Goal: Navigation & Orientation: Find specific page/section

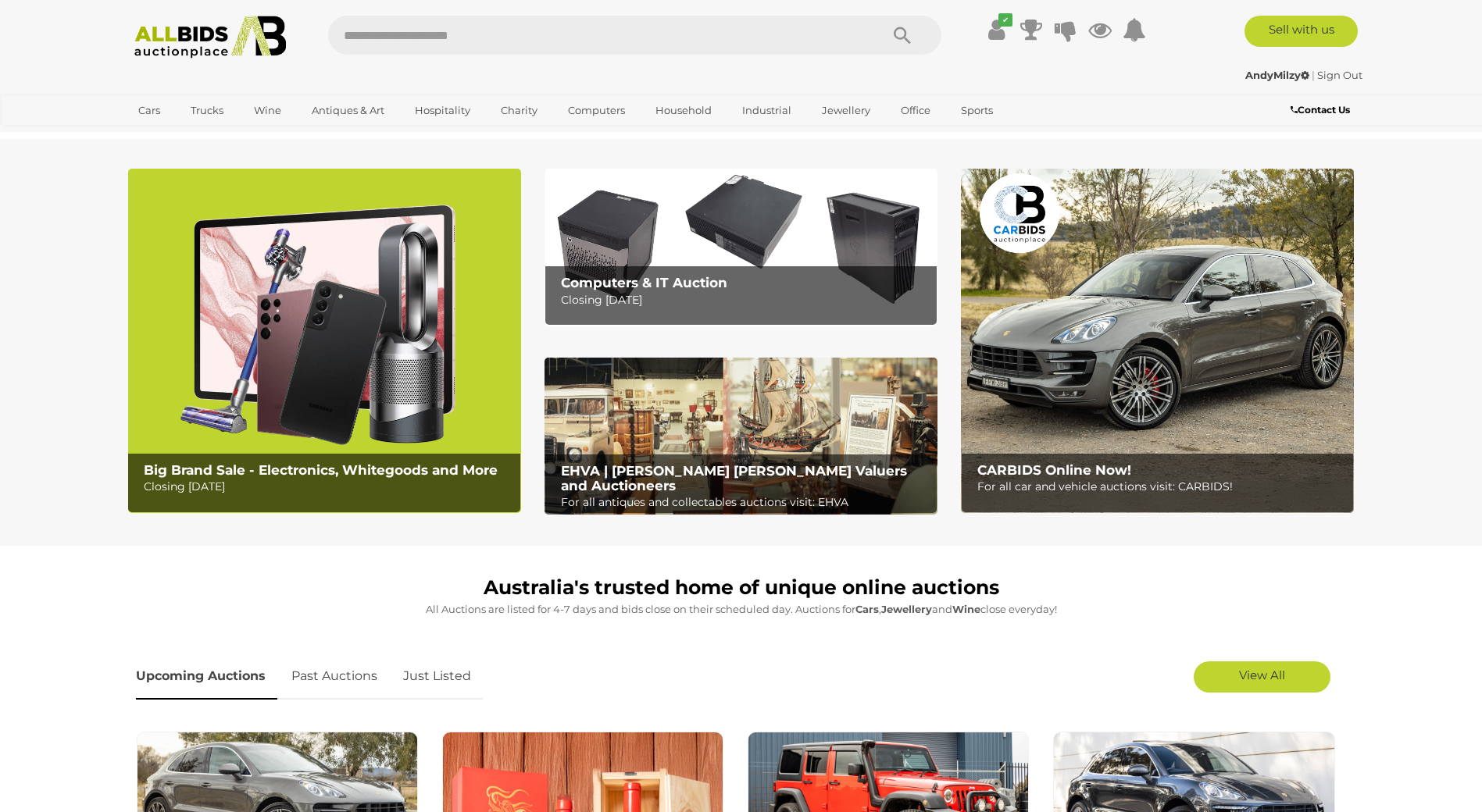
click at [1131, 313] on img at bounding box center [1157, 341] width 393 height 345
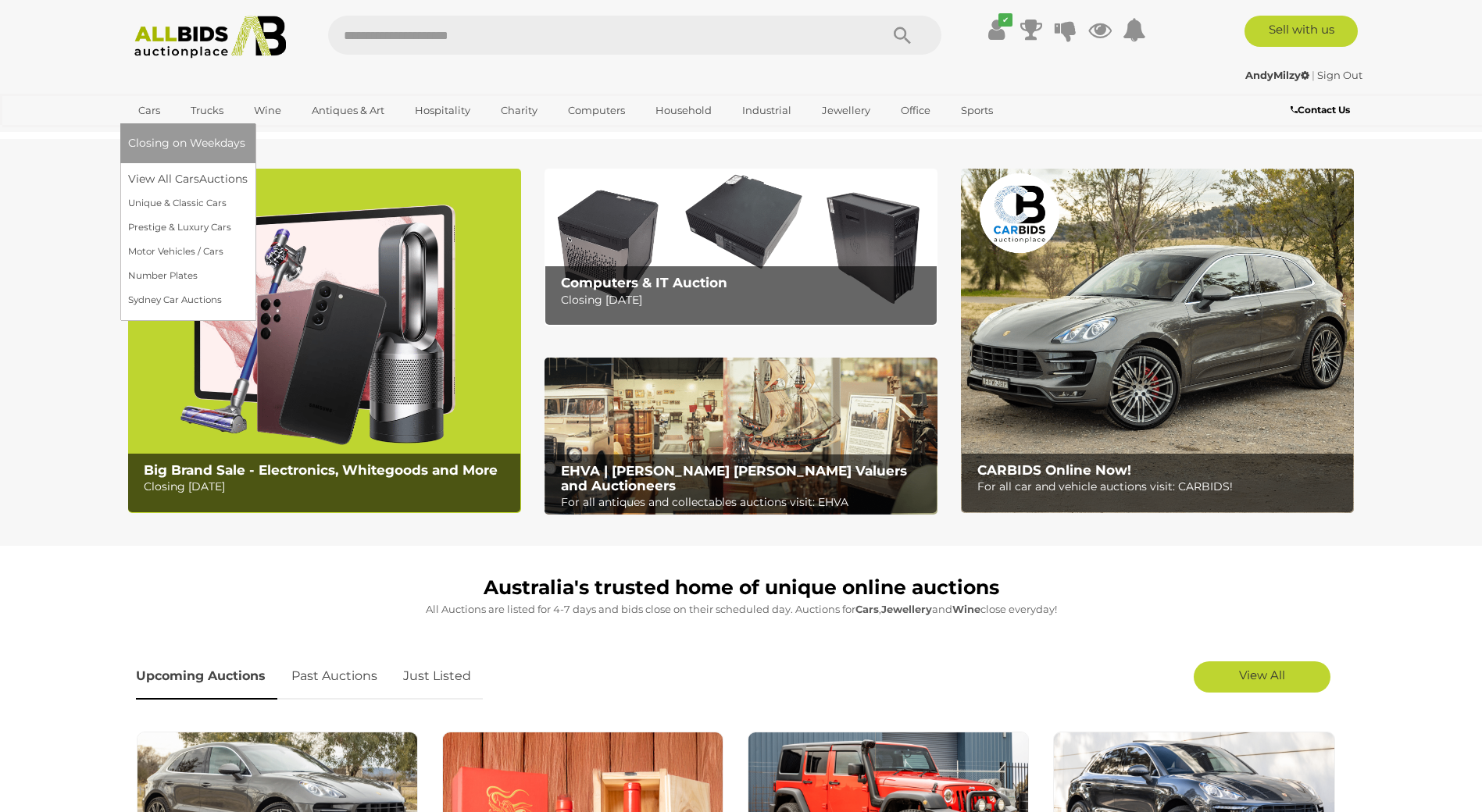
click at [149, 108] on link "Cars" at bounding box center [150, 110] width 43 height 26
click at [179, 177] on link "View All Cars Auctions" at bounding box center [190, 179] width 125 height 24
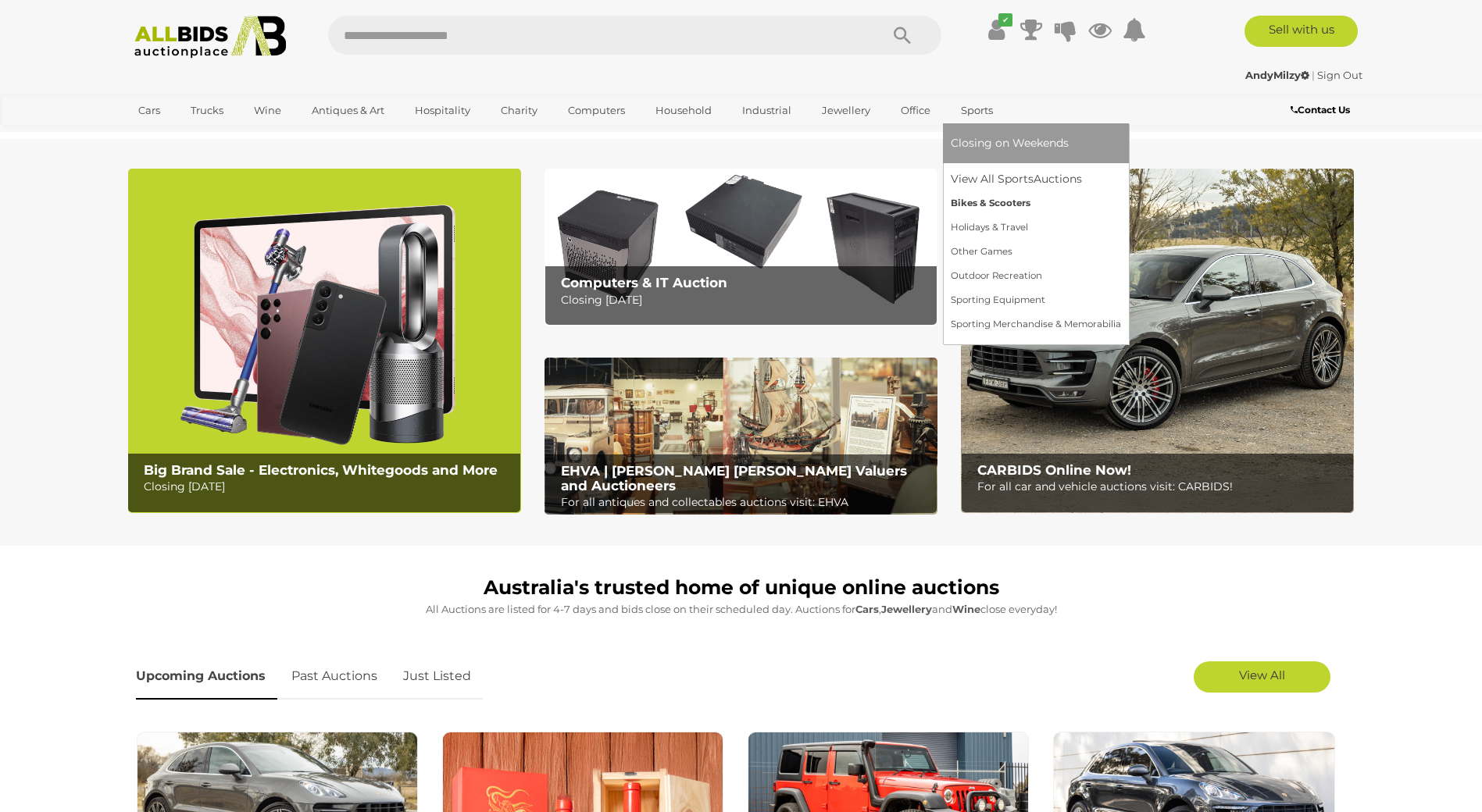
click at [1000, 206] on link "Bikes & Scooters" at bounding box center [1036, 203] width 170 height 24
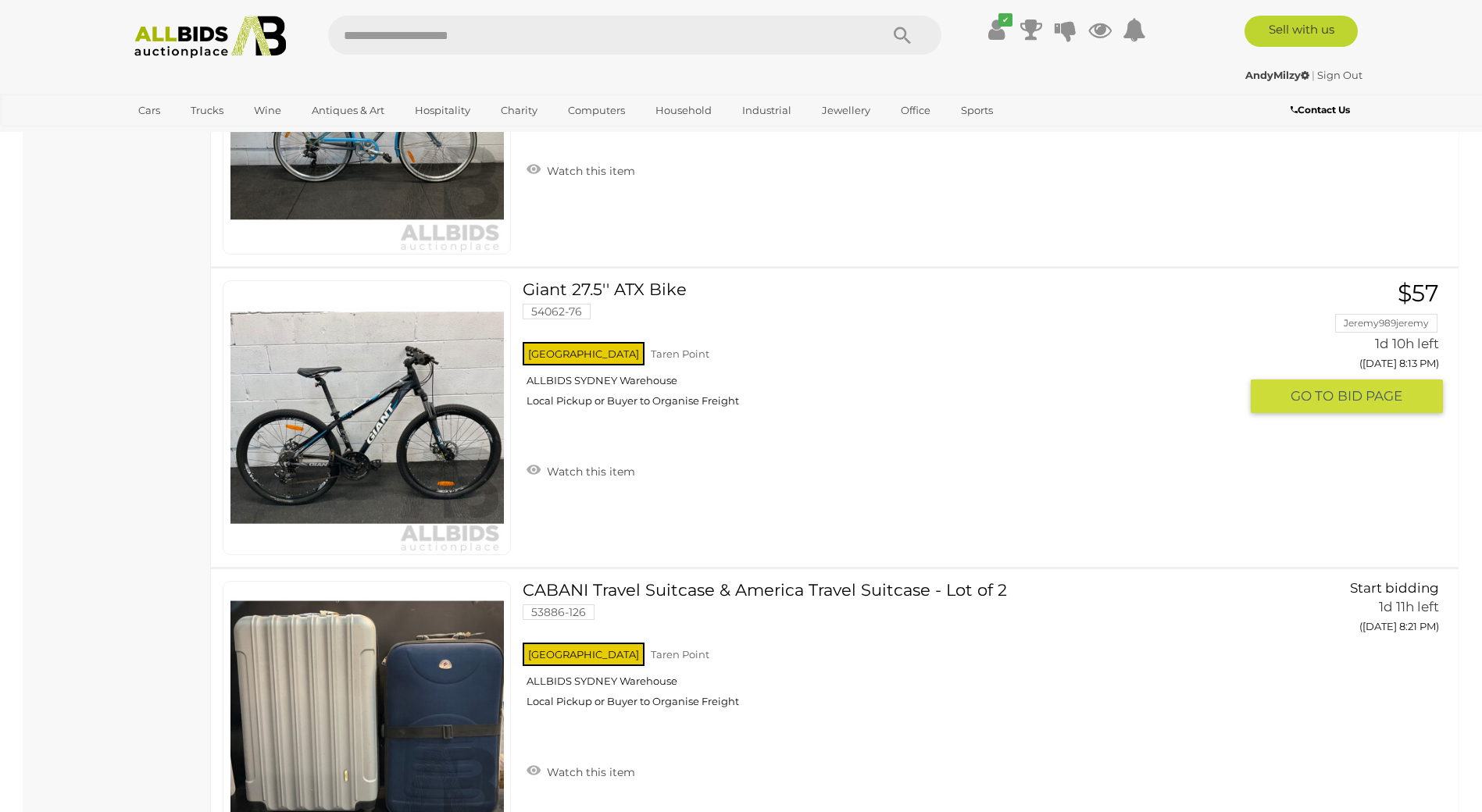
scroll to position [1952, 0]
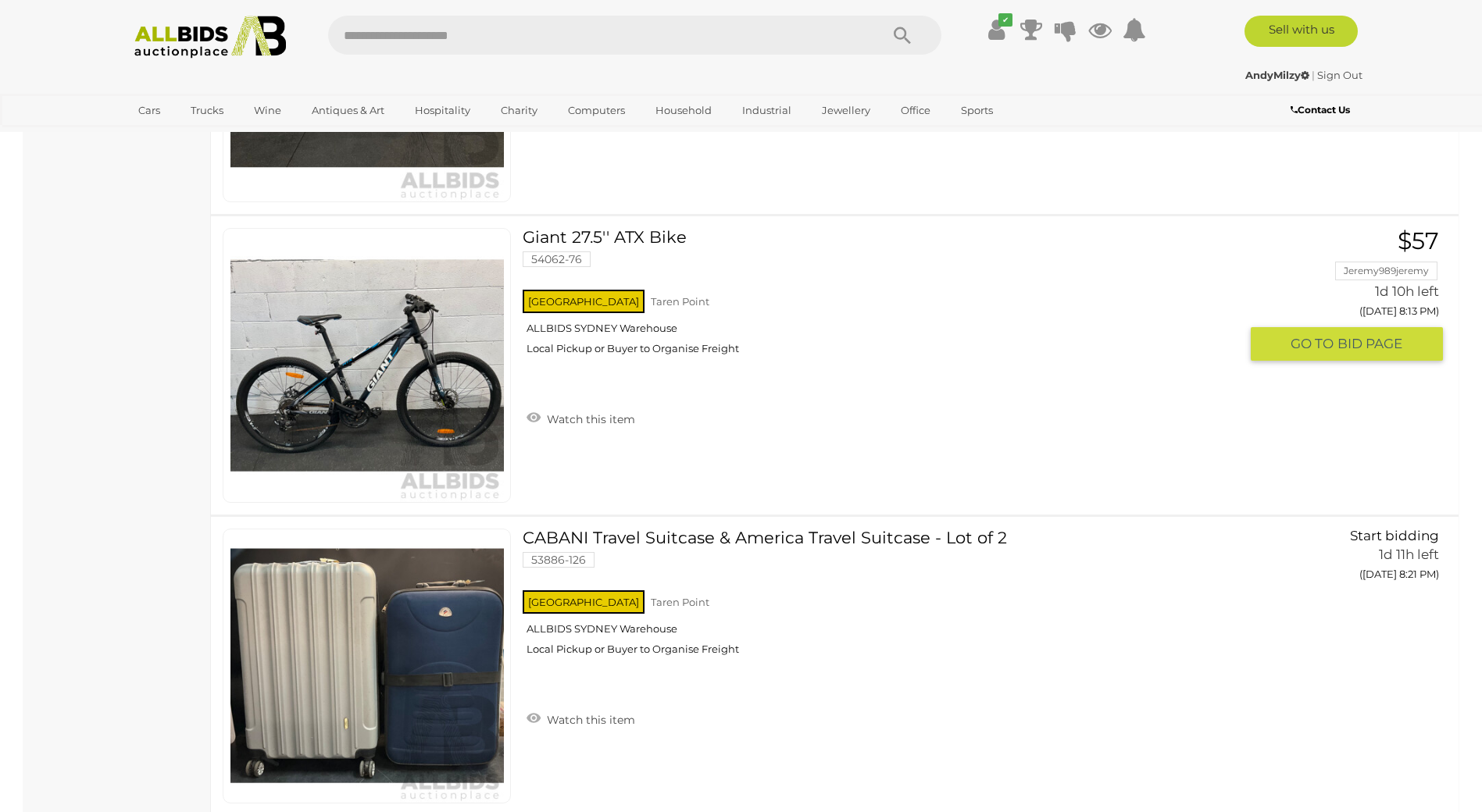
click at [364, 334] on link at bounding box center [367, 365] width 288 height 275
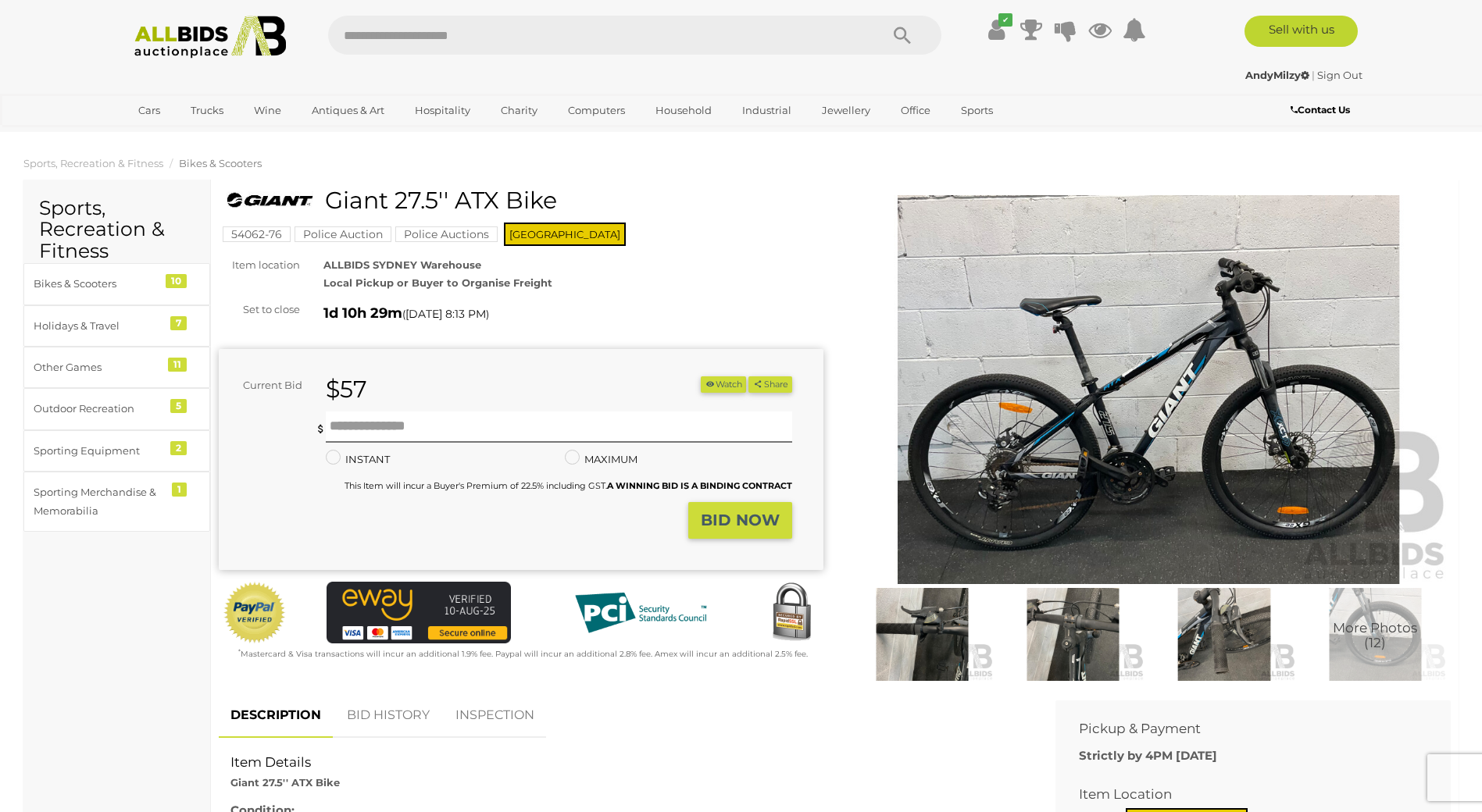
click at [1068, 397] on img at bounding box center [1150, 390] width 605 height 390
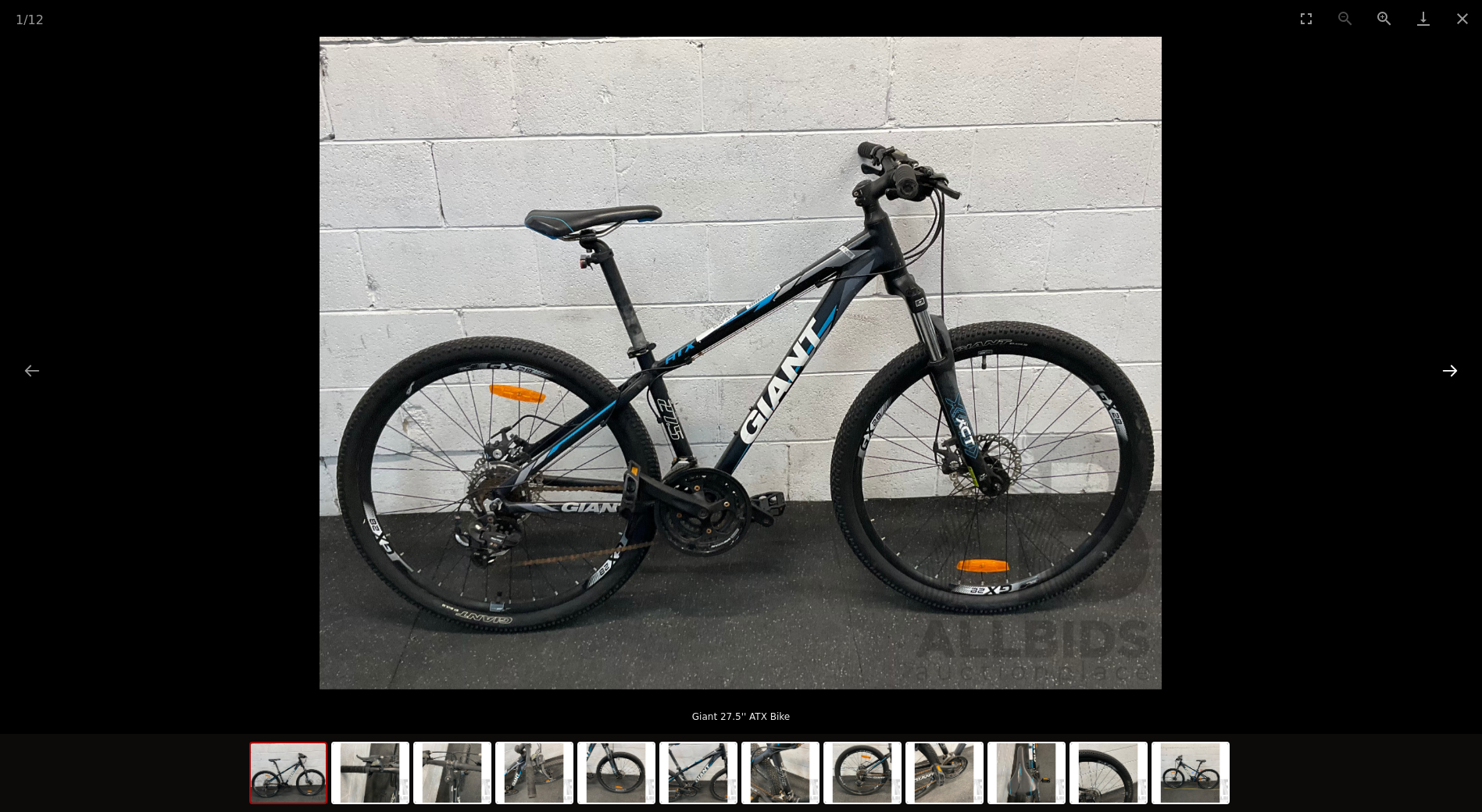
click at [1454, 372] on button "Next slide" at bounding box center [1450, 371] width 33 height 31
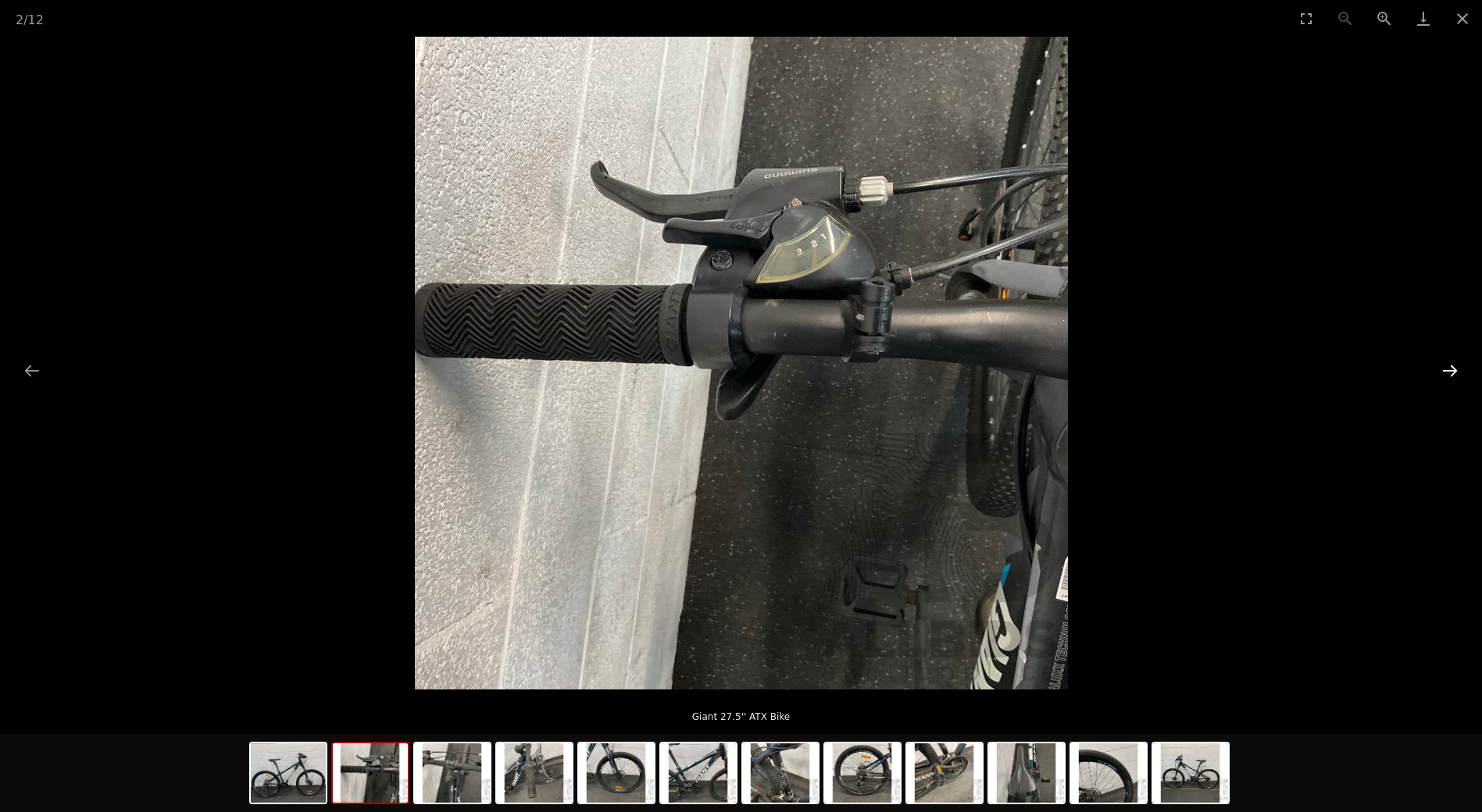
click at [1454, 372] on button "Next slide" at bounding box center [1450, 371] width 33 height 31
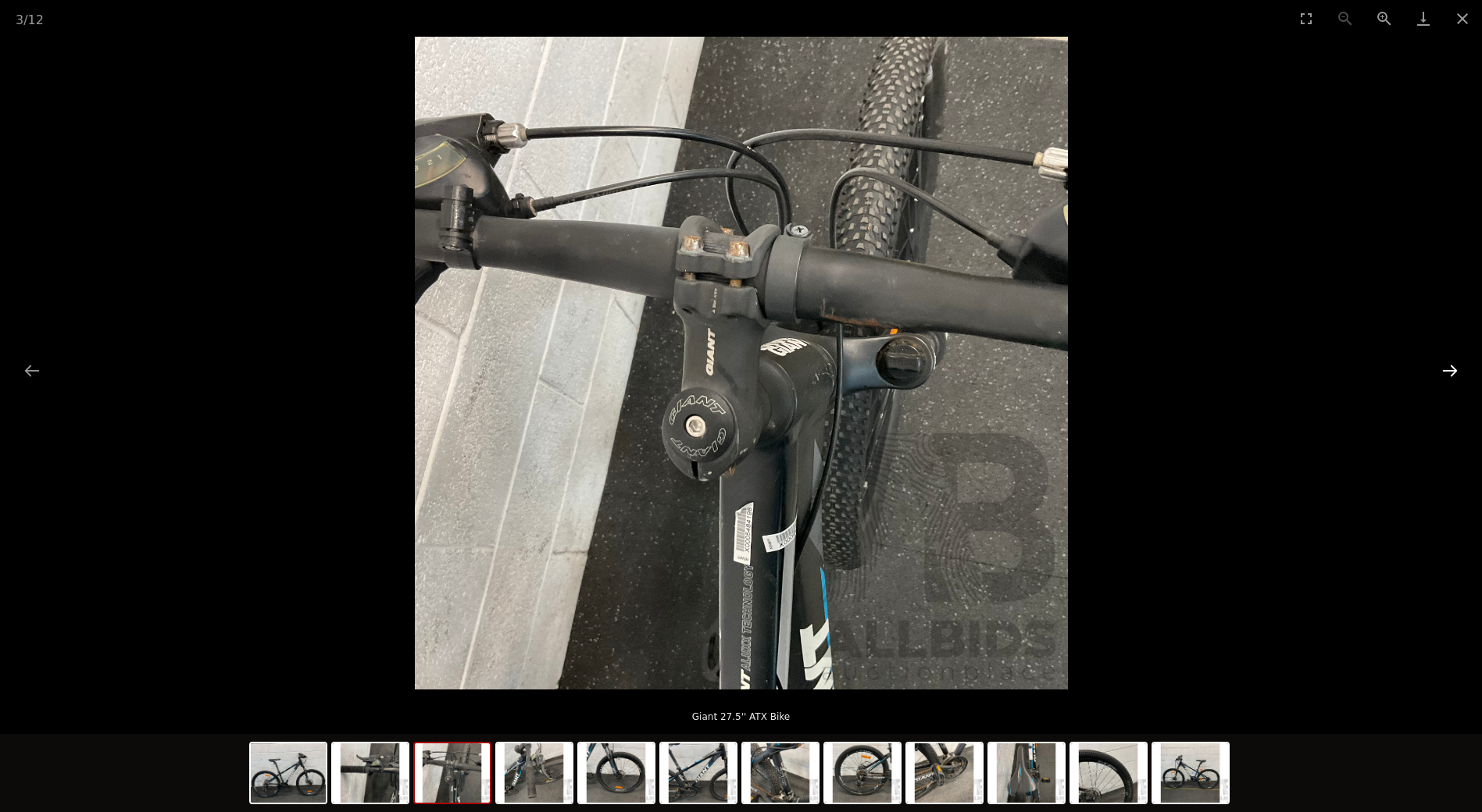
click at [1454, 372] on button "Next slide" at bounding box center [1450, 371] width 33 height 31
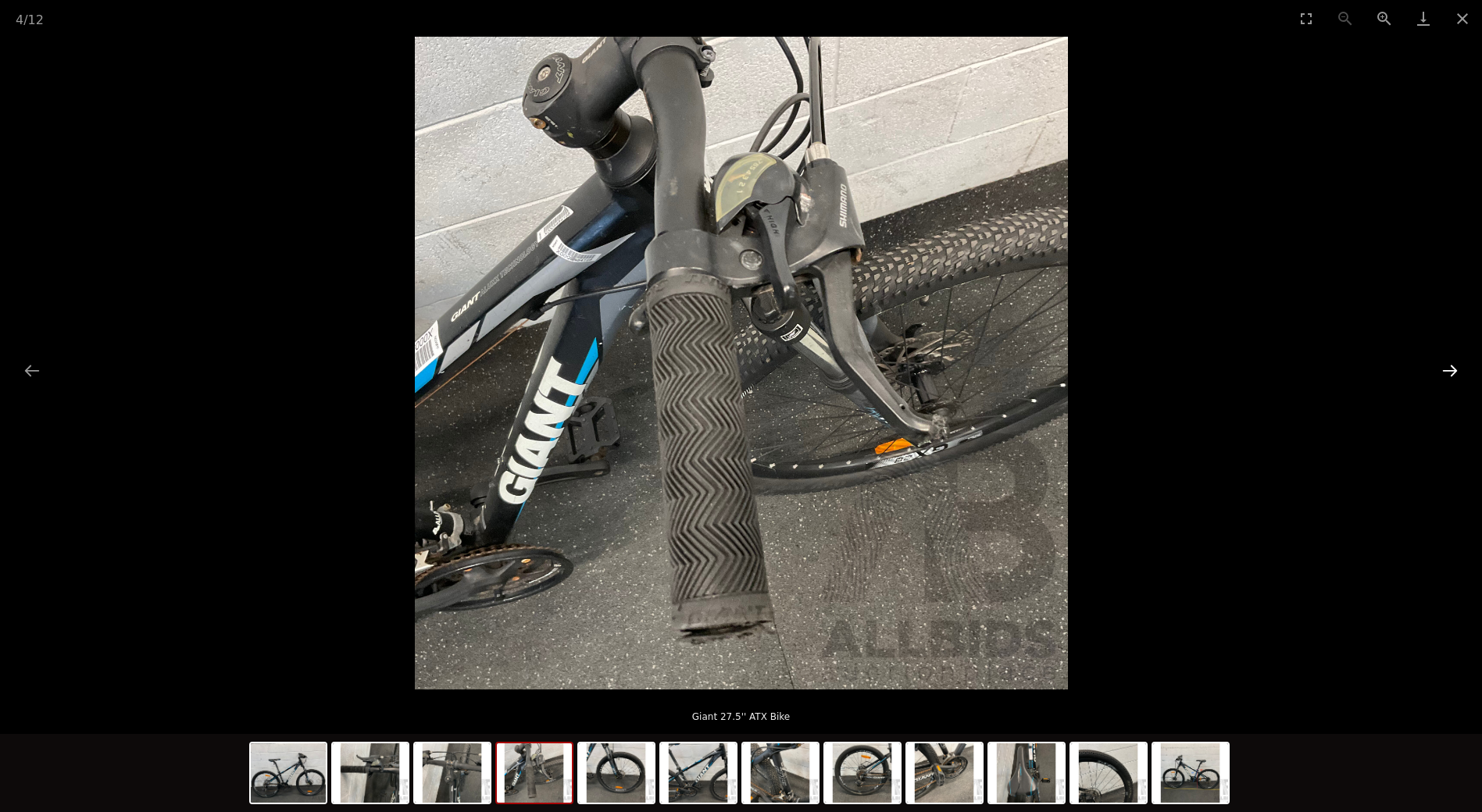
click at [1454, 372] on button "Next slide" at bounding box center [1450, 371] width 33 height 31
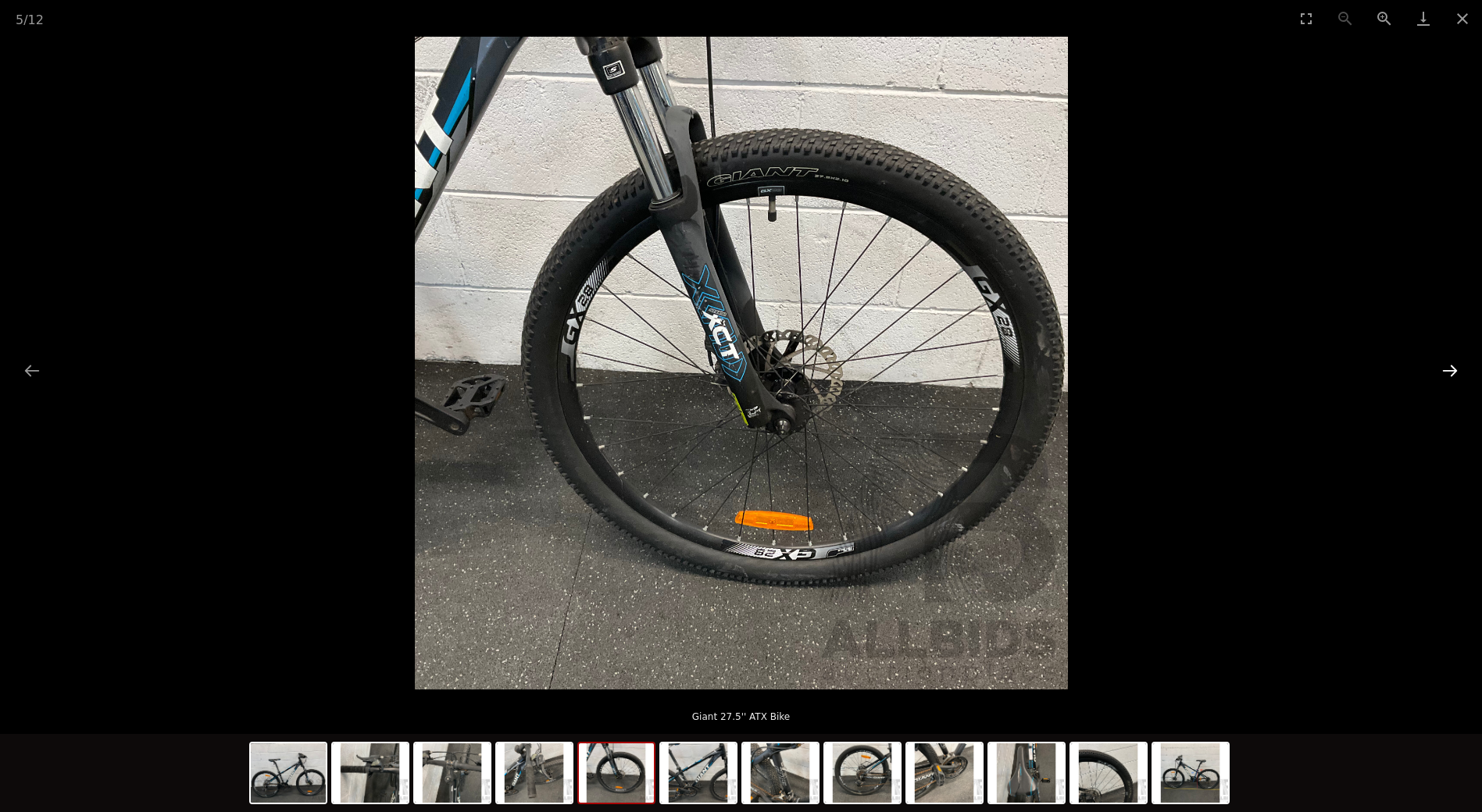
click at [1450, 367] on button "Next slide" at bounding box center [1450, 371] width 33 height 31
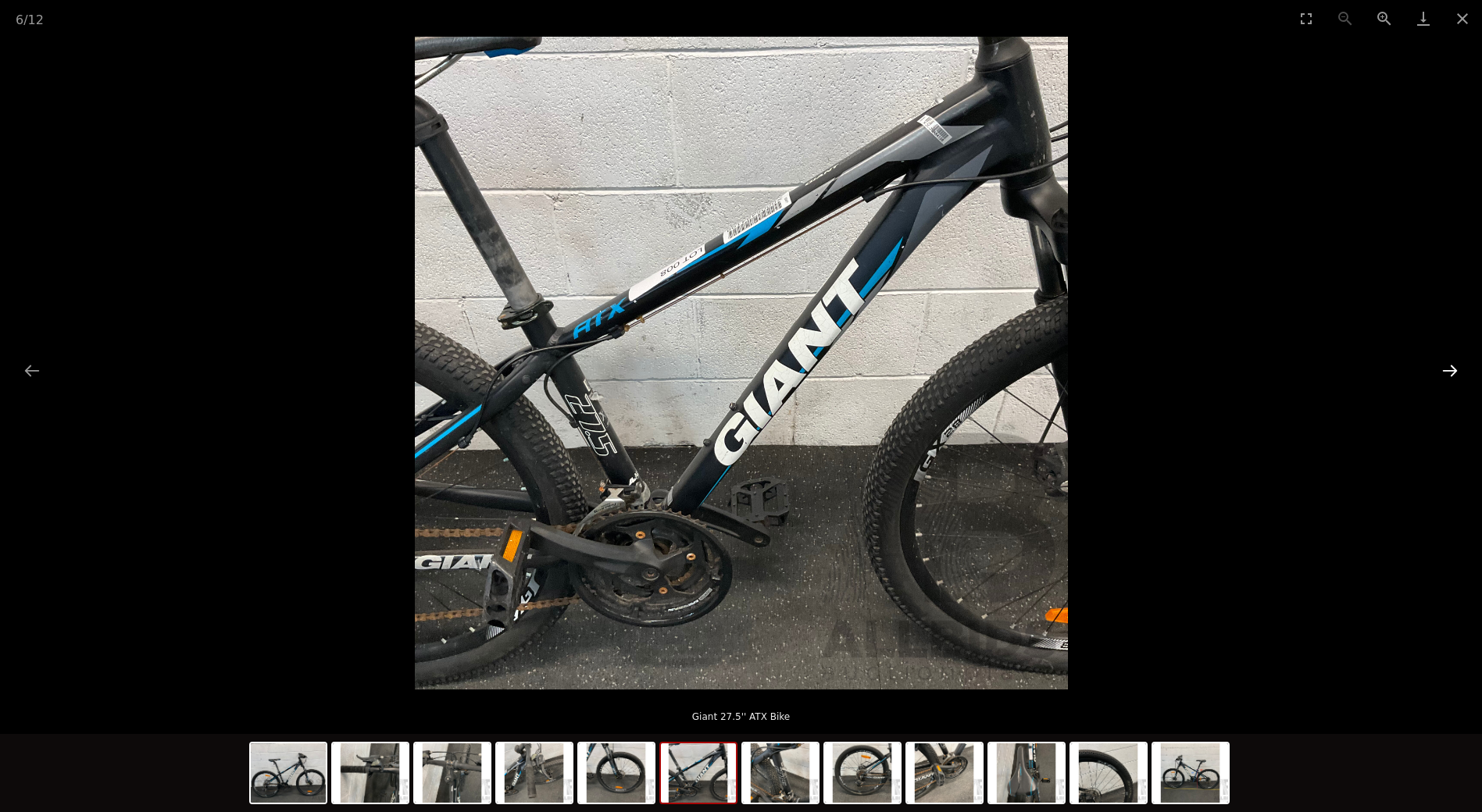
click at [1445, 367] on button "Next slide" at bounding box center [1450, 371] width 33 height 31
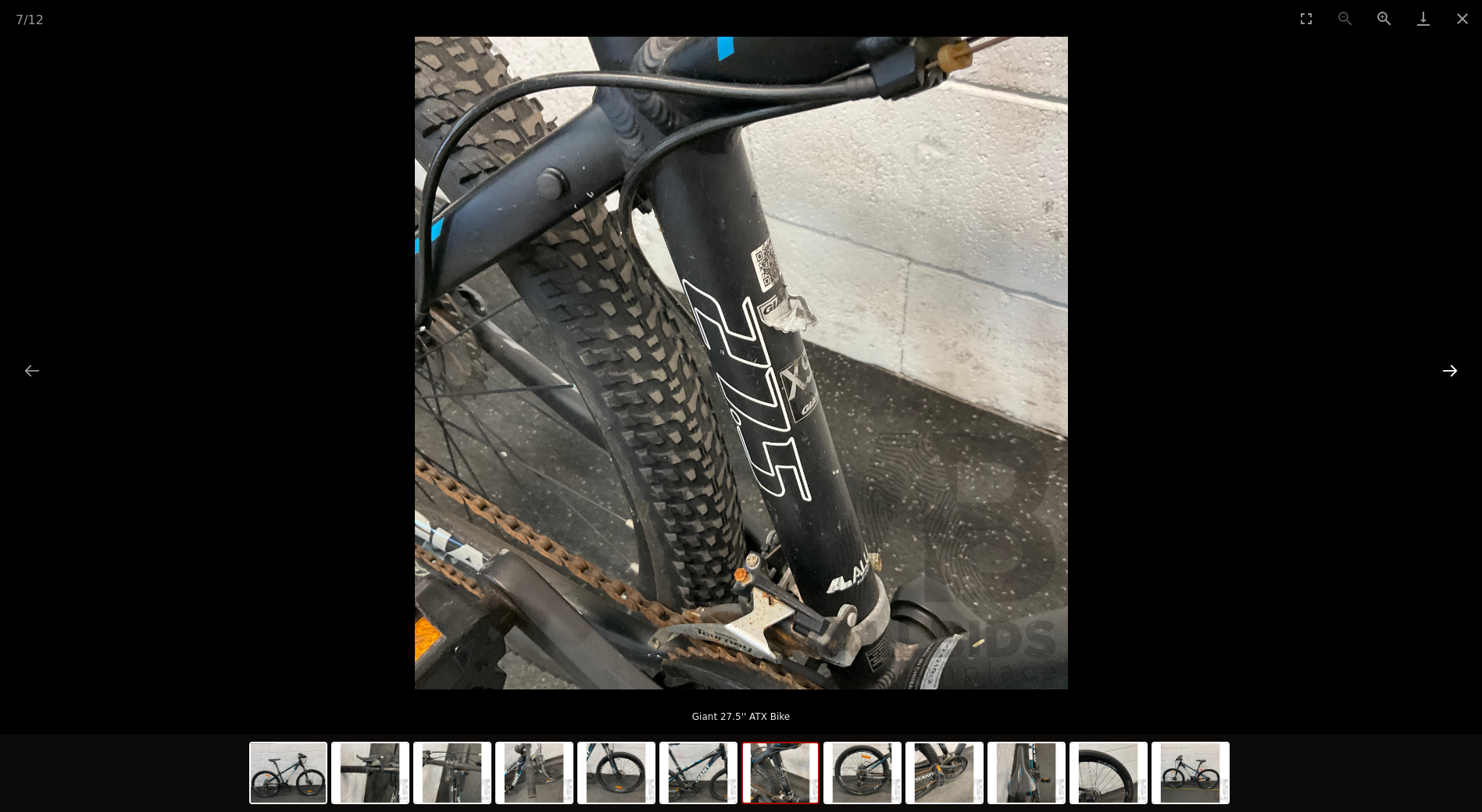
click at [1445, 367] on button "Next slide" at bounding box center [1450, 371] width 33 height 31
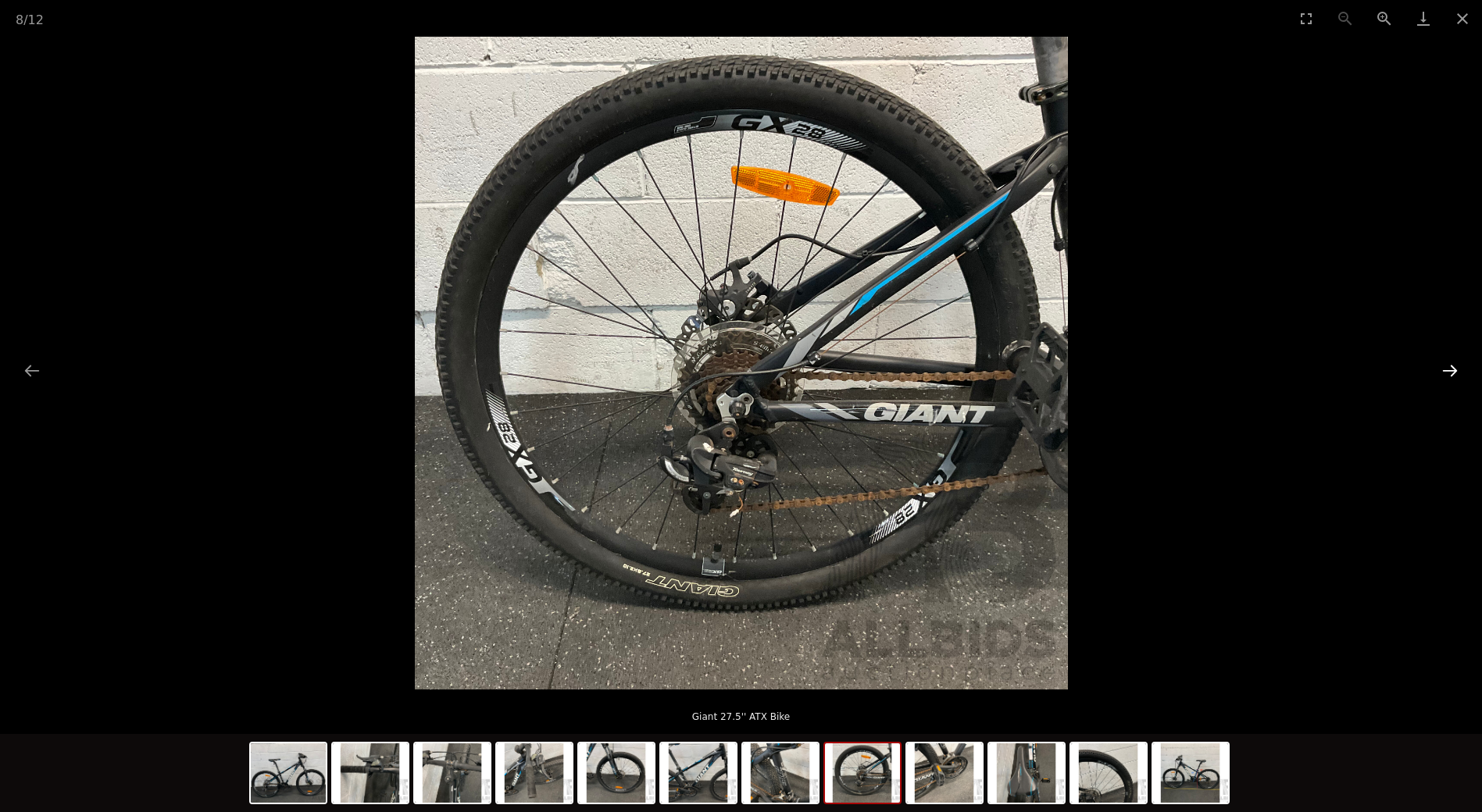
click at [1445, 367] on button "Next slide" at bounding box center [1450, 371] width 33 height 31
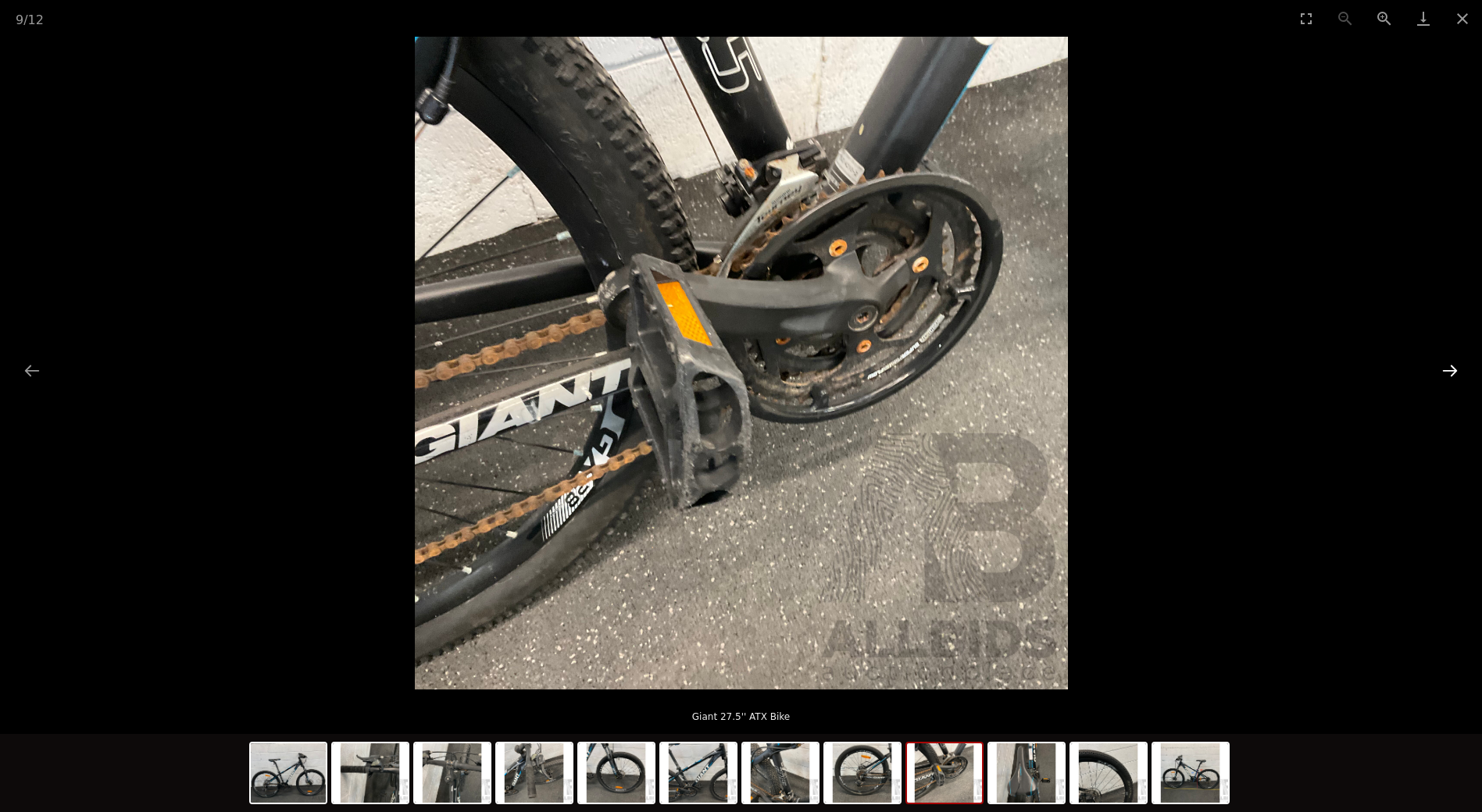
click at [1445, 367] on button "Next slide" at bounding box center [1450, 371] width 33 height 31
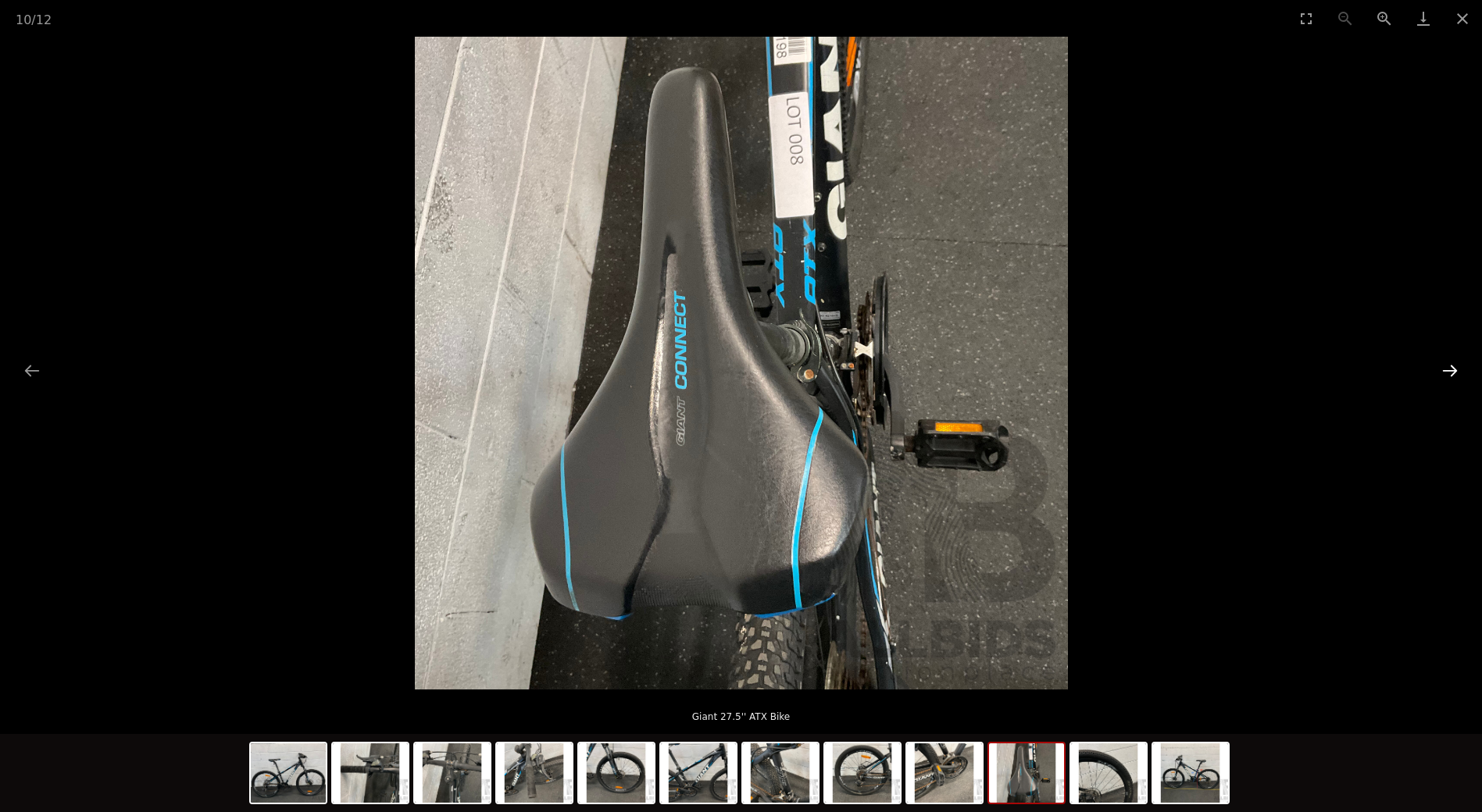
click at [1445, 367] on button "Next slide" at bounding box center [1450, 371] width 33 height 31
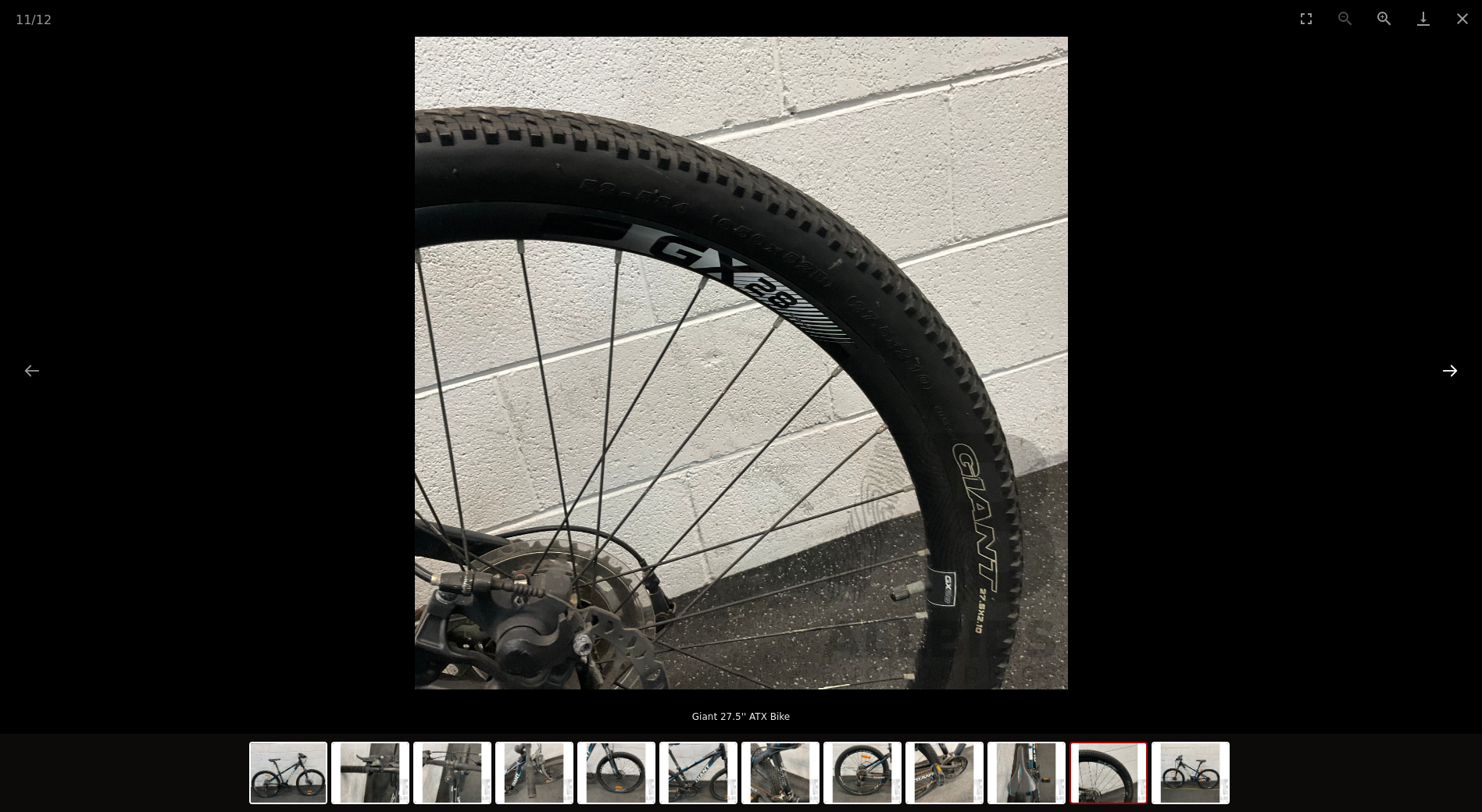
click at [1445, 367] on button "Next slide" at bounding box center [1450, 371] width 33 height 31
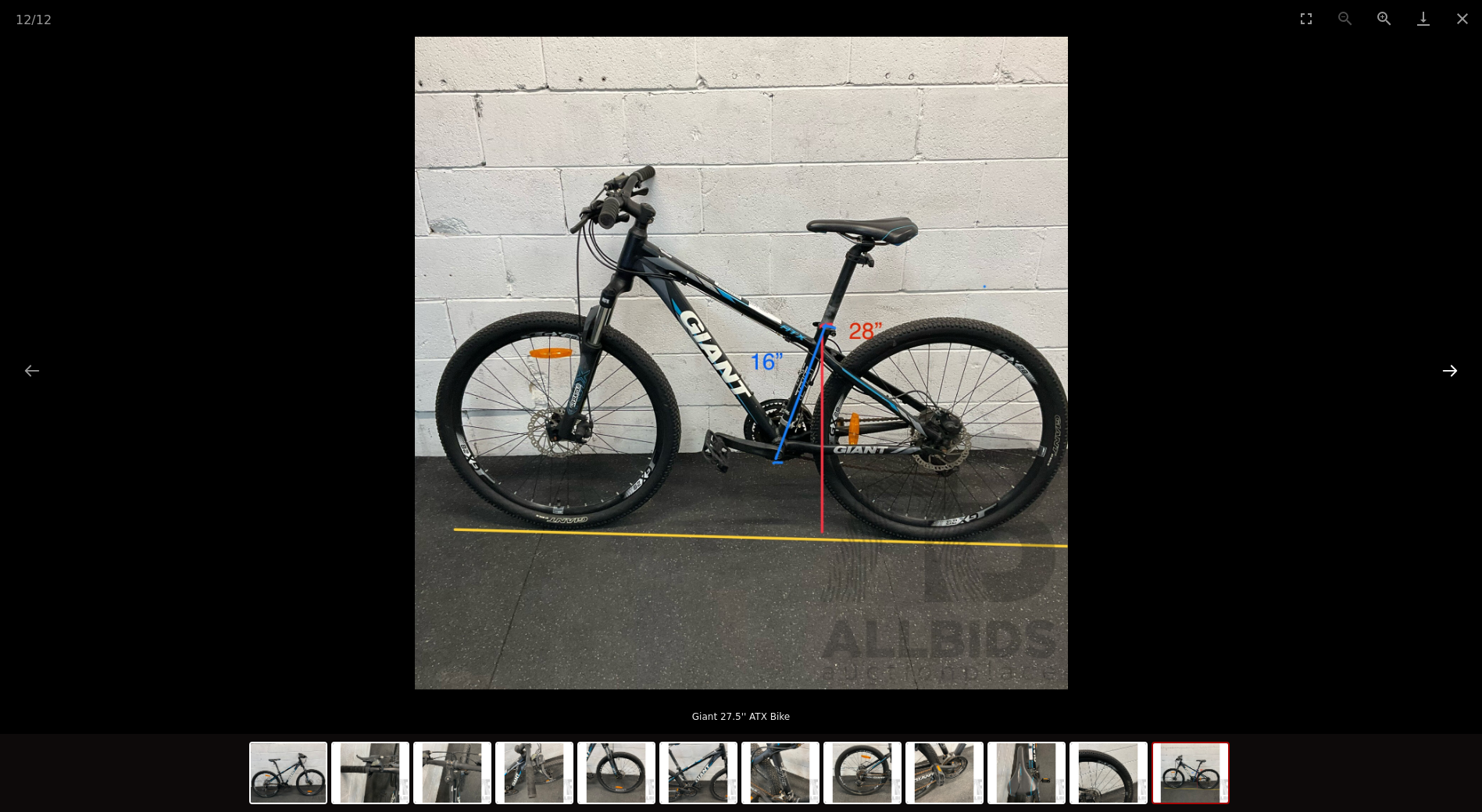
click at [1445, 367] on button "Next slide" at bounding box center [1450, 371] width 33 height 31
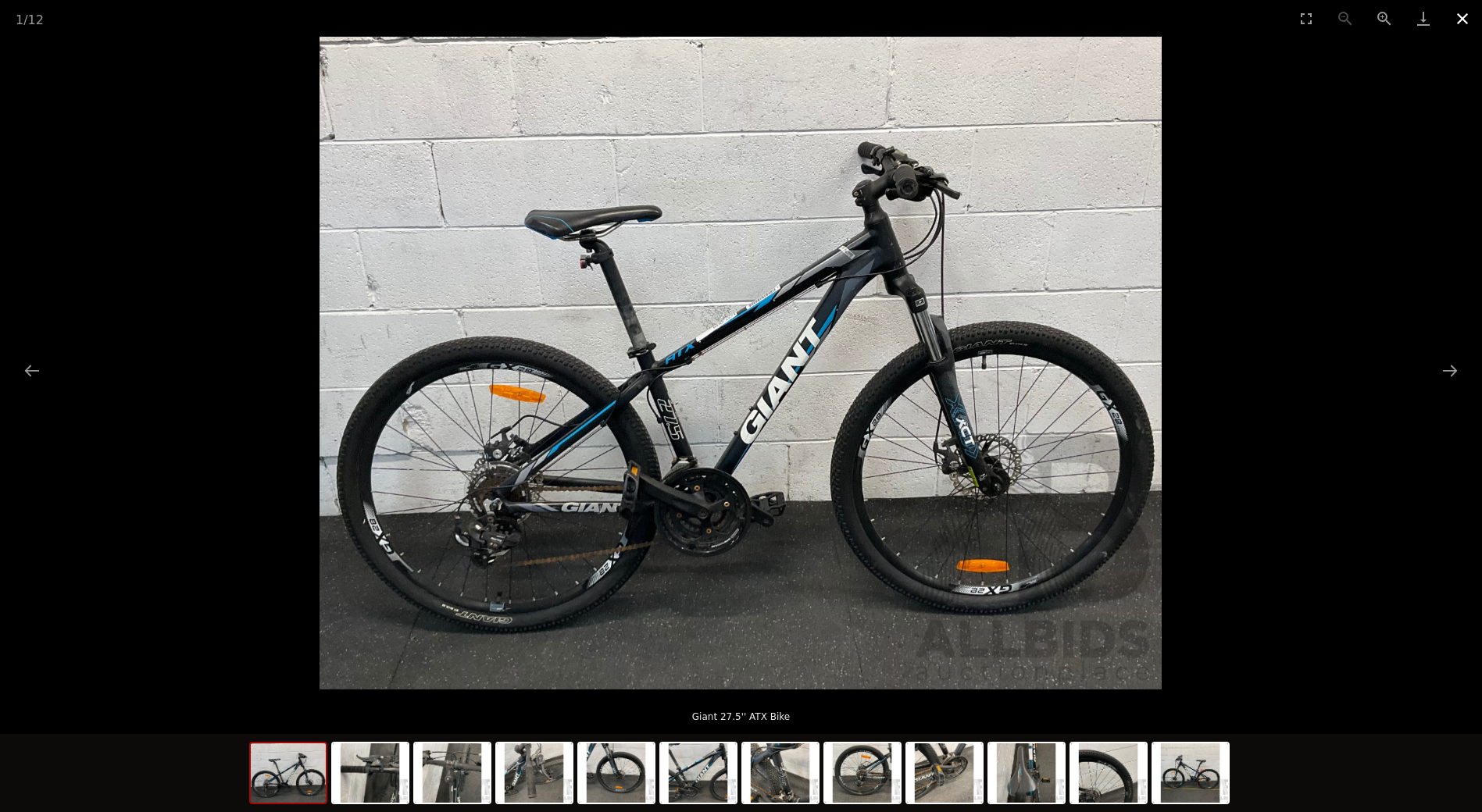
click at [1465, 32] on button "Close gallery" at bounding box center [1463, 18] width 39 height 37
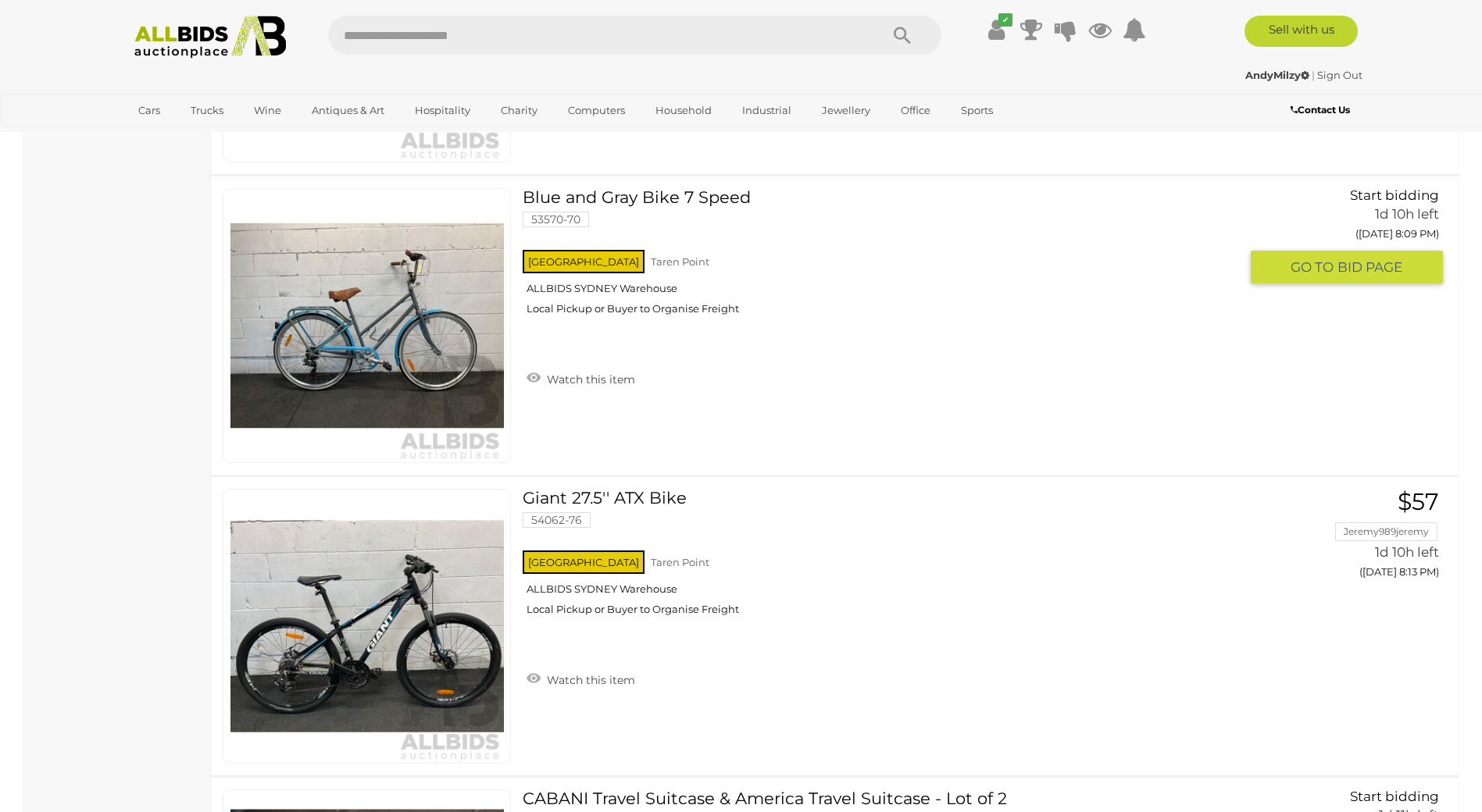
scroll to position [1228, 0]
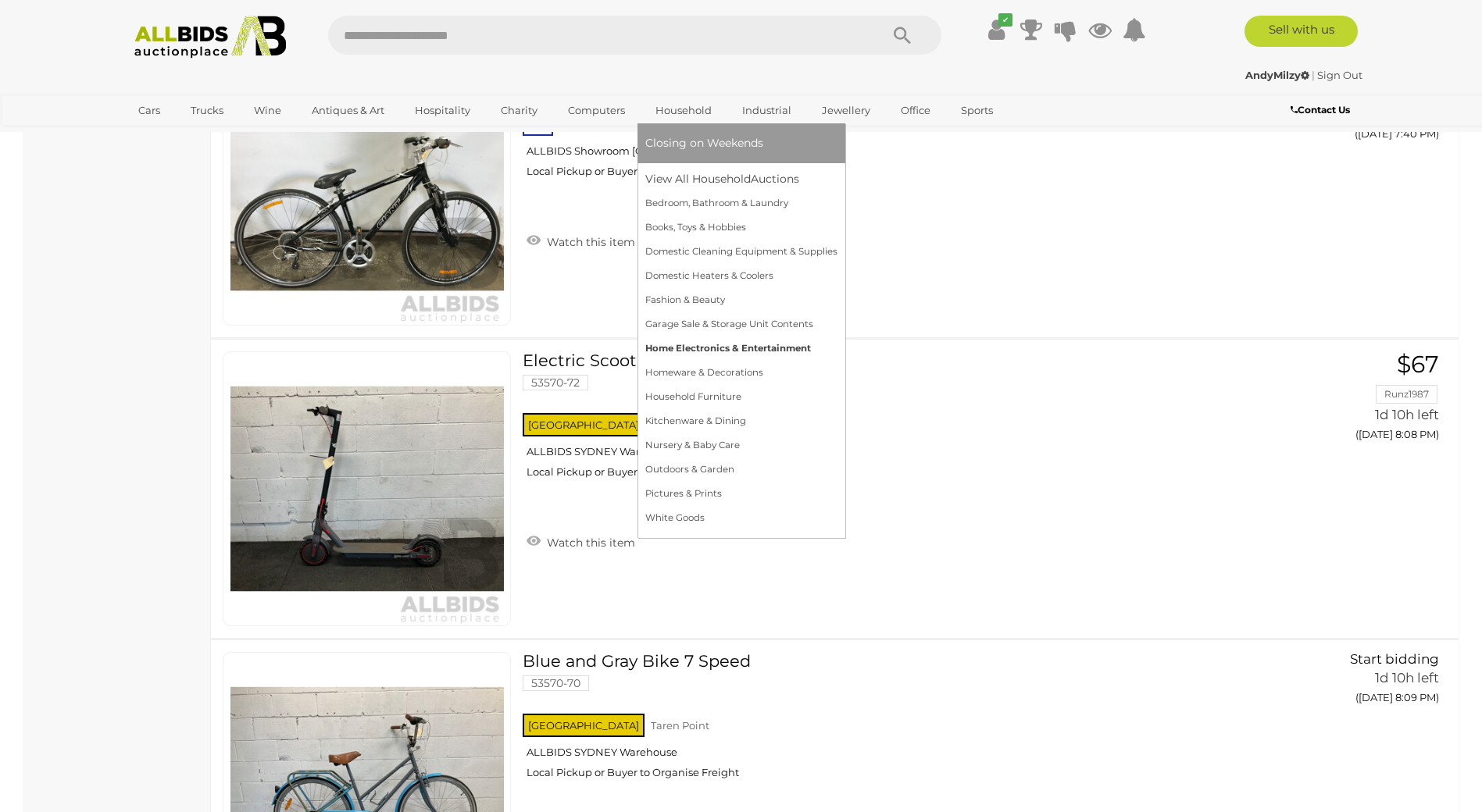
click at [695, 350] on link "Home Electronics & Entertainment" at bounding box center [741, 349] width 192 height 24
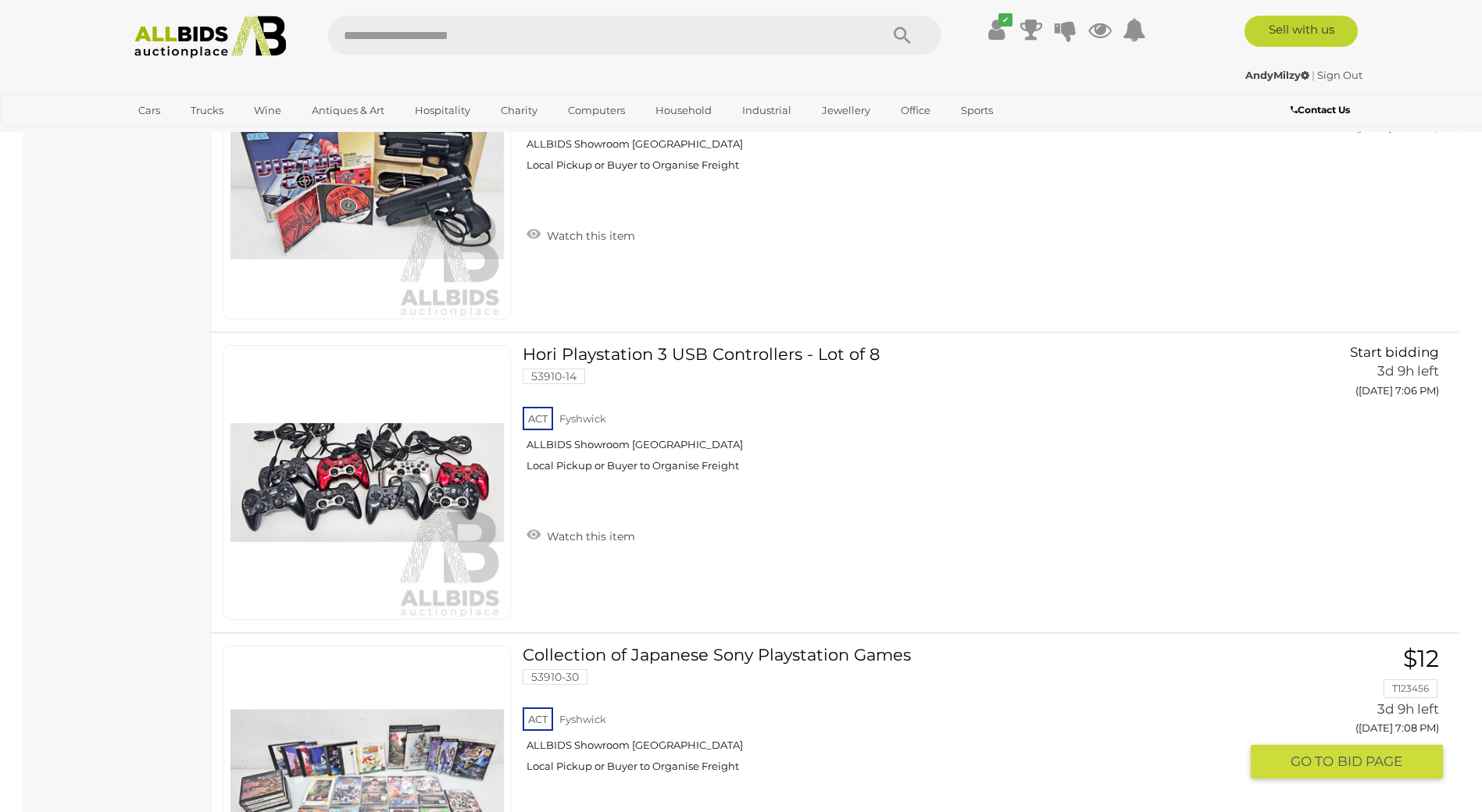
scroll to position [11325, 0]
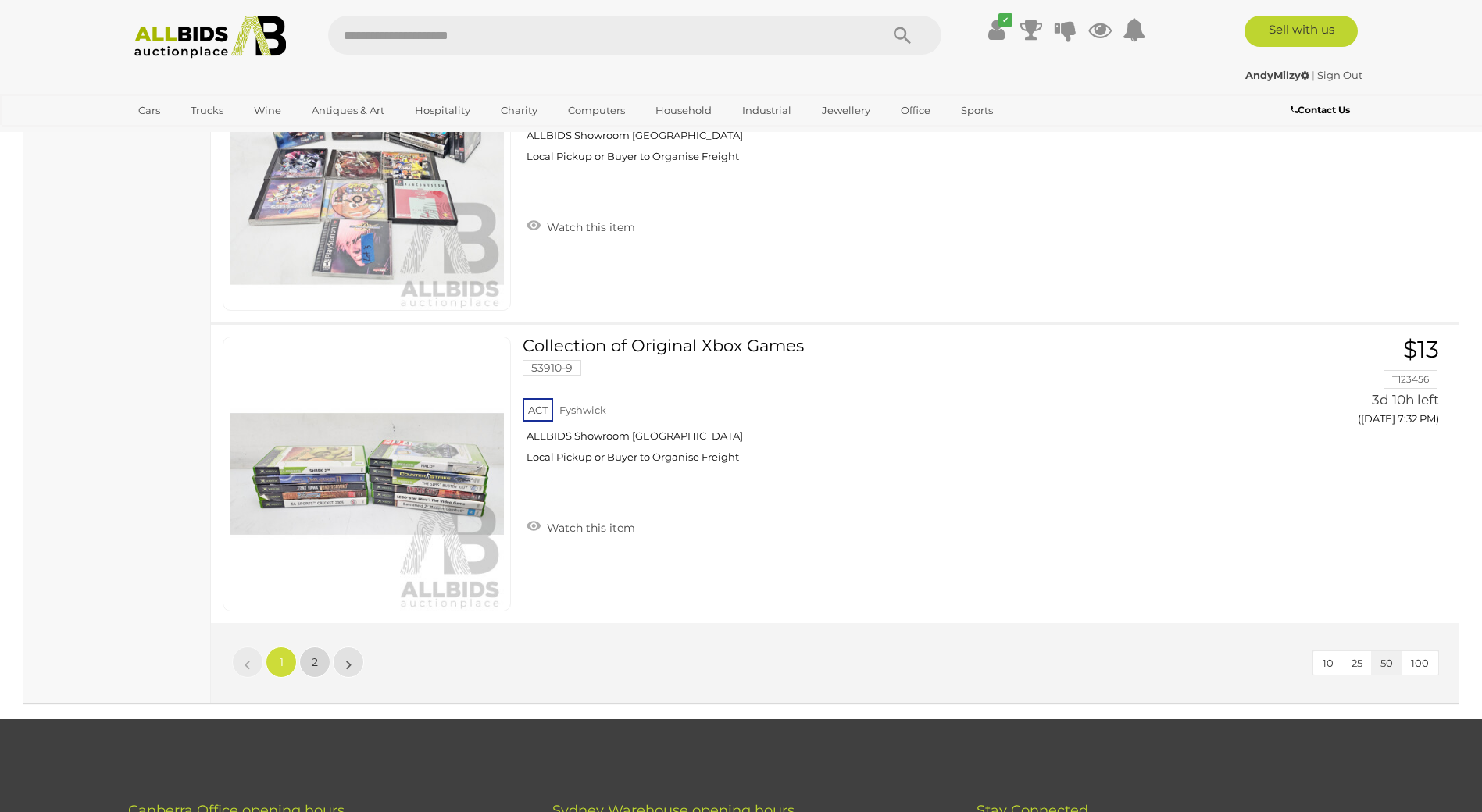
click at [312, 671] on link "2" at bounding box center [315, 662] width 31 height 31
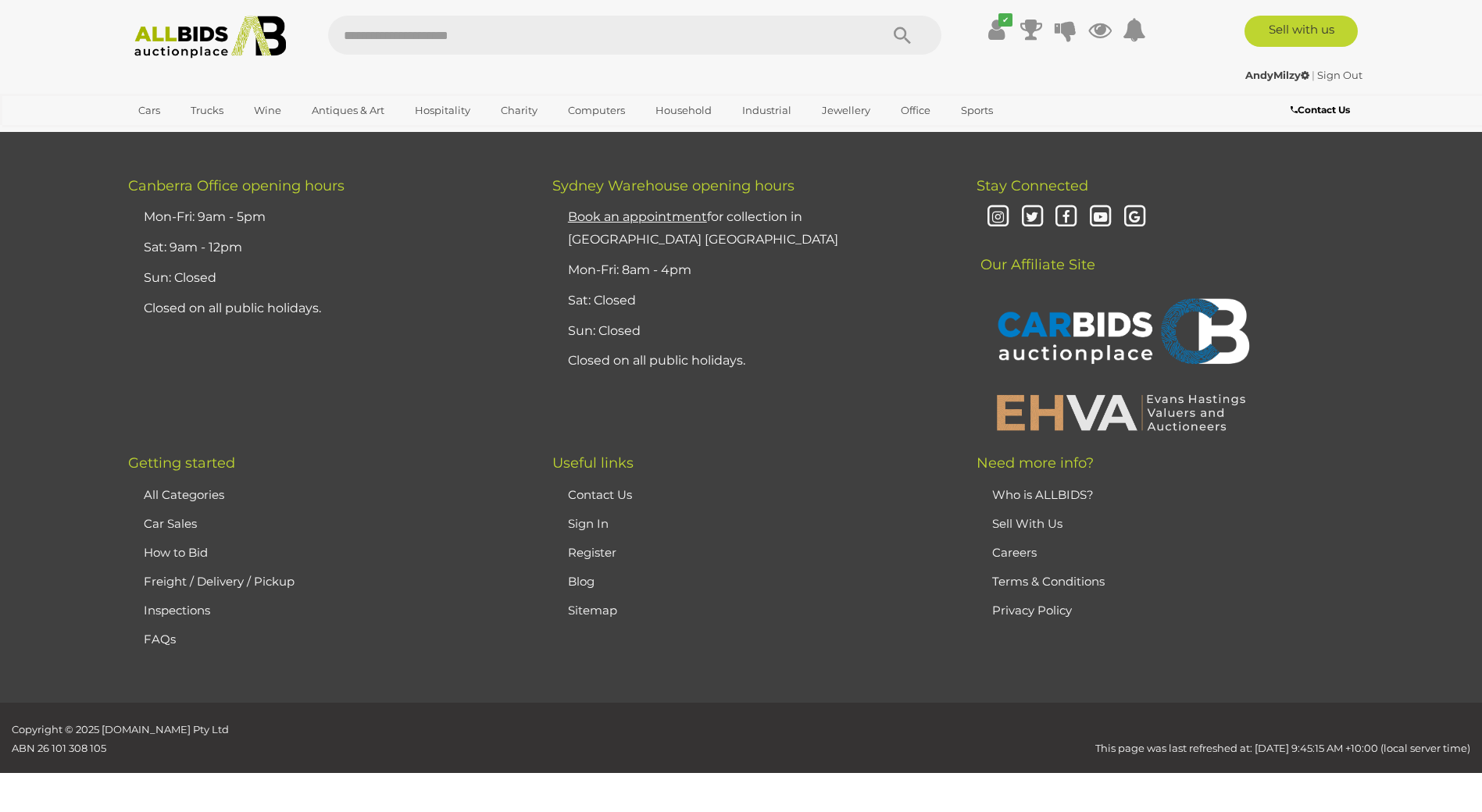
scroll to position [76, 0]
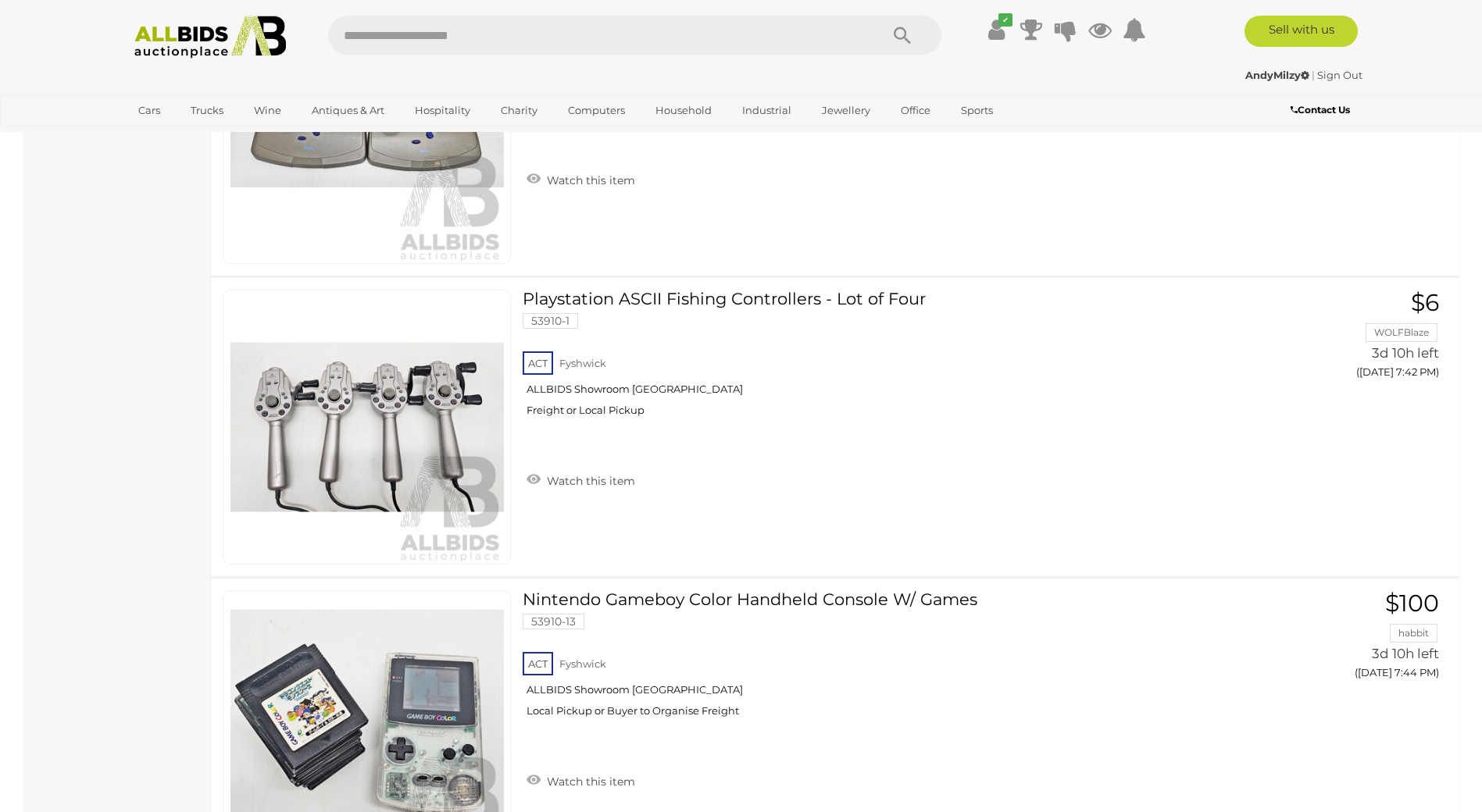
scroll to position [1170, 0]
